Goal: Find specific page/section: Find specific page/section

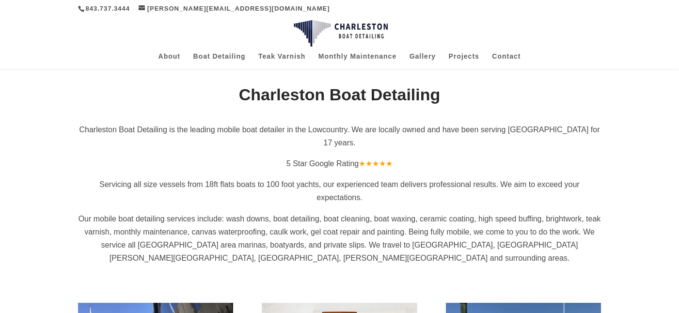
scroll to position [194, 0]
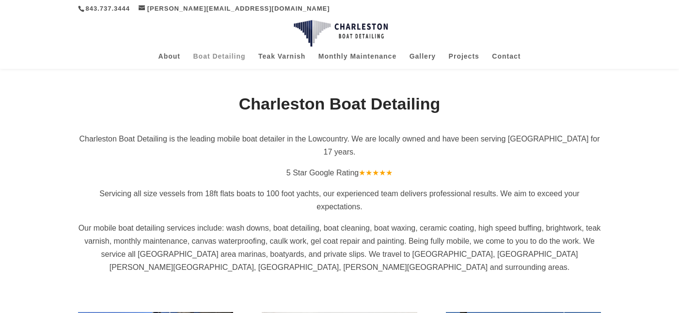
click at [234, 56] on link "Boat Detailing" at bounding box center [219, 61] width 52 height 16
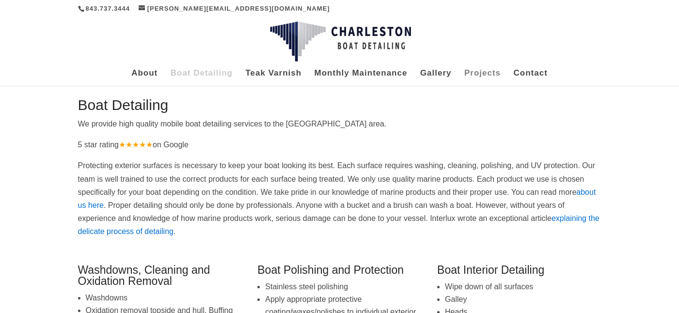
click at [487, 74] on link "Projects" at bounding box center [482, 78] width 36 height 16
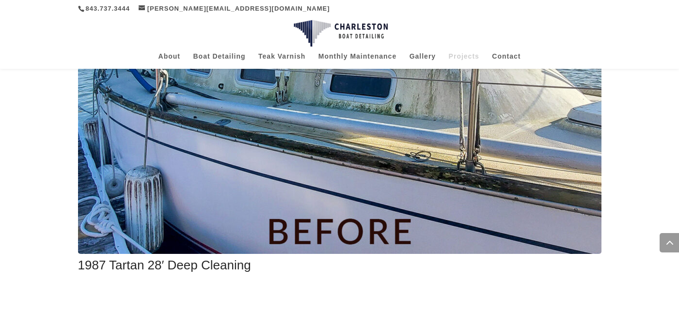
scroll to position [1431, 0]
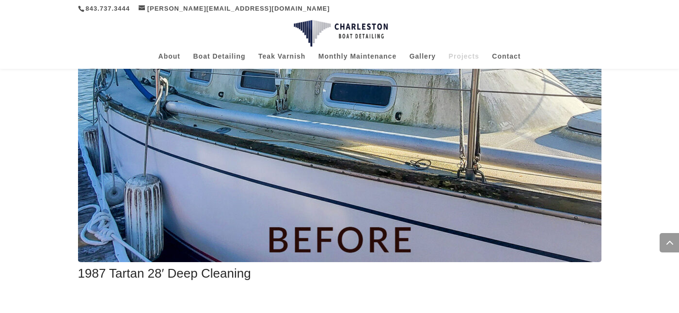
click at [434, 174] on img at bounding box center [340, 122] width 524 height 279
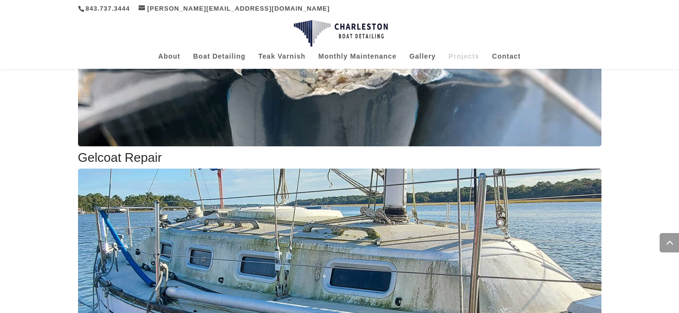
scroll to position [1237, 0]
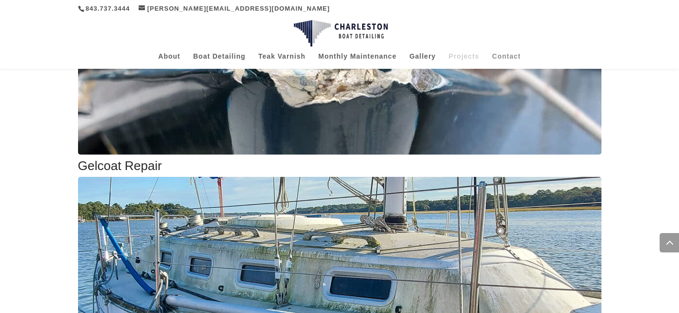
click at [508, 55] on link "Contact" at bounding box center [506, 61] width 29 height 16
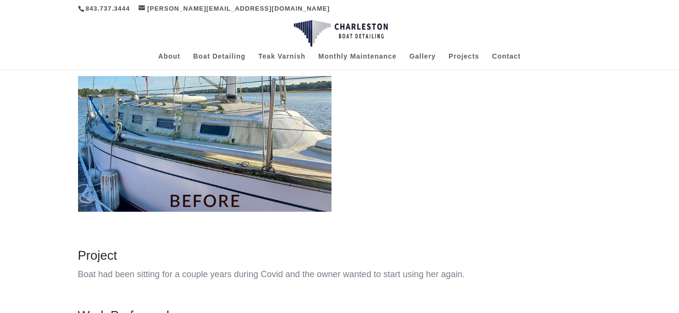
scroll to position [78, 0]
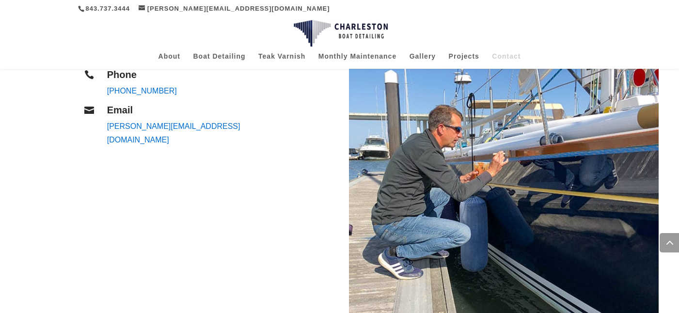
scroll to position [388, 0]
